Goal: Task Accomplishment & Management: Manage account settings

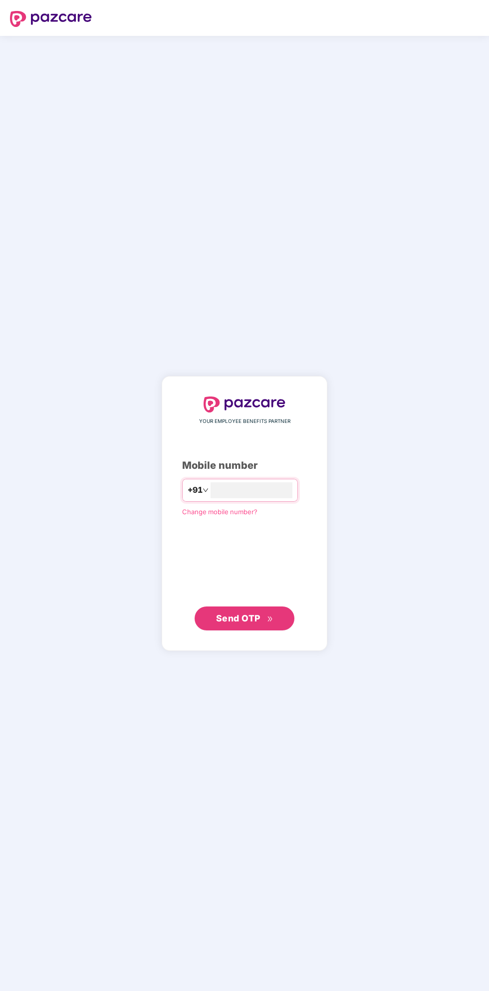
click at [243, 491] on input "number" at bounding box center [252, 491] width 82 height 16
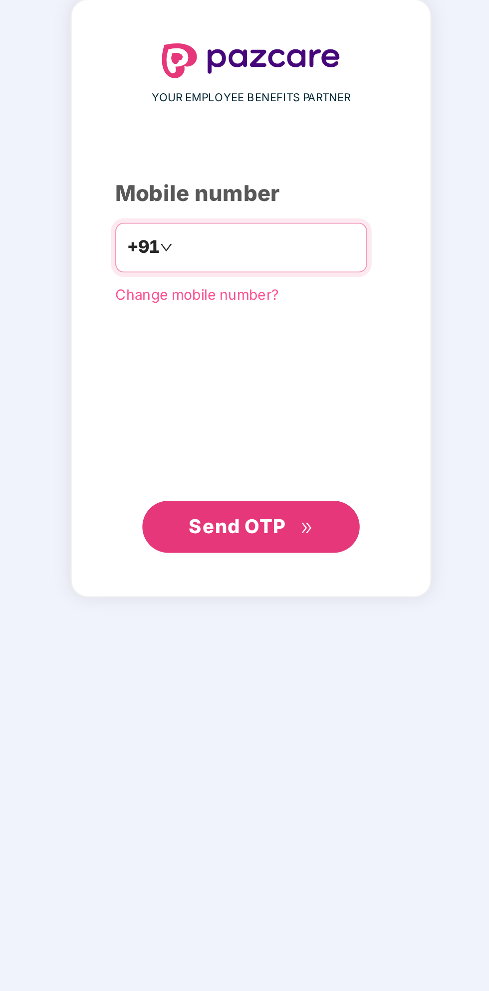
type input "**********"
click at [263, 621] on span "Send OTP" at bounding box center [244, 619] width 57 height 14
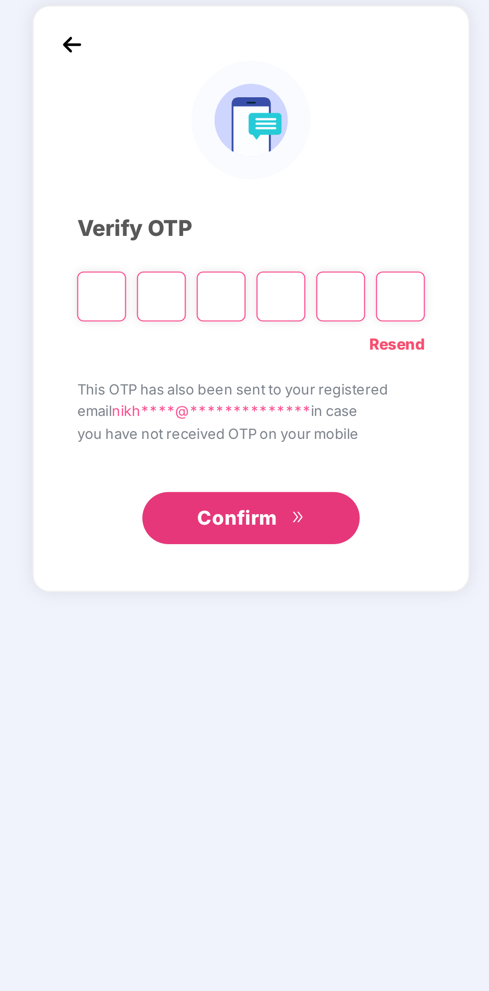
scroll to position [3, 0]
type input "*"
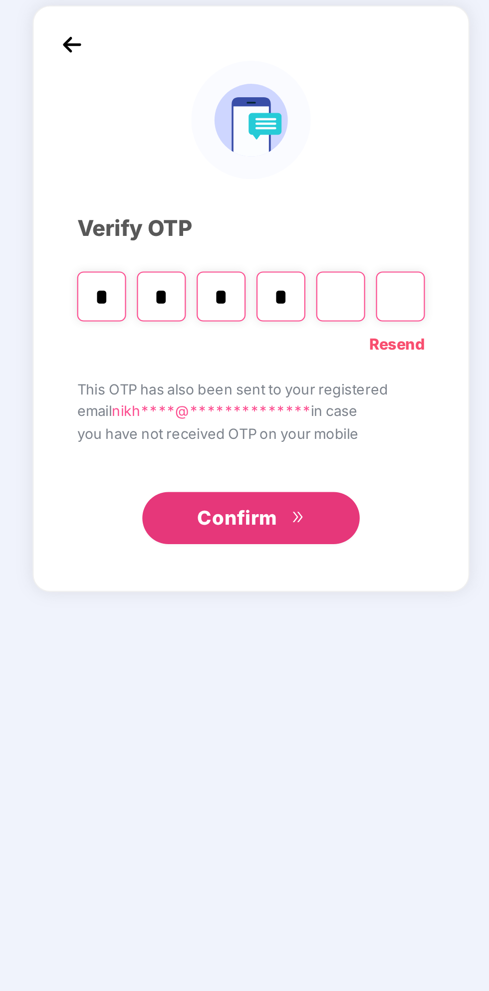
type input "*"
